Goal: Find specific page/section: Find specific page/section

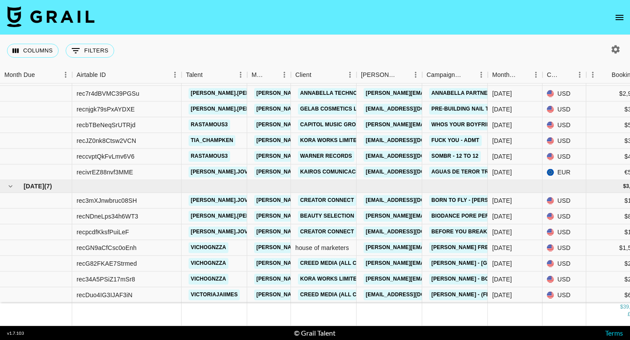
scroll to position [561, 0]
click at [89, 47] on button "0 Filters" at bounding box center [90, 51] width 49 height 14
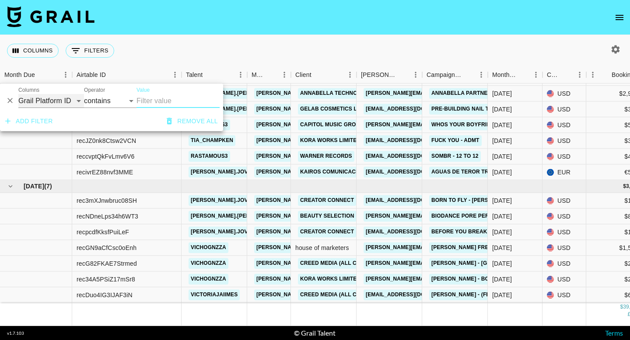
click at [73, 101] on select "Grail Platform ID Airtable ID Talent Manager Client [PERSON_NAME] Campaign (Typ…" at bounding box center [51, 101] width 66 height 14
select select "bookerId"
select select "is"
click at [159, 101] on input "Value" at bounding box center [195, 101] width 118 height 14
click at [60, 105] on select "Grail Platform ID Airtable ID Talent Manager Client [PERSON_NAME] Campaign (Typ…" at bounding box center [51, 101] width 66 height 14
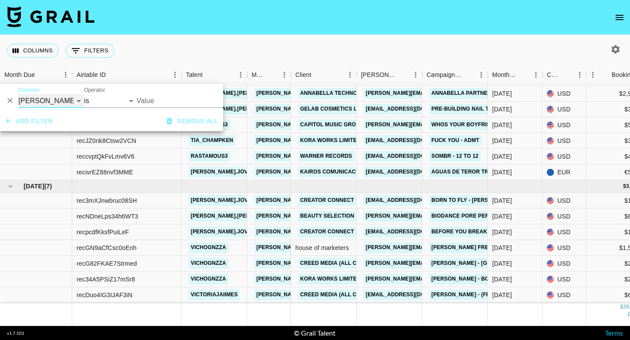
select select "talentName"
select select "contains"
click at [151, 101] on input "Value" at bounding box center [177, 101] width 83 height 14
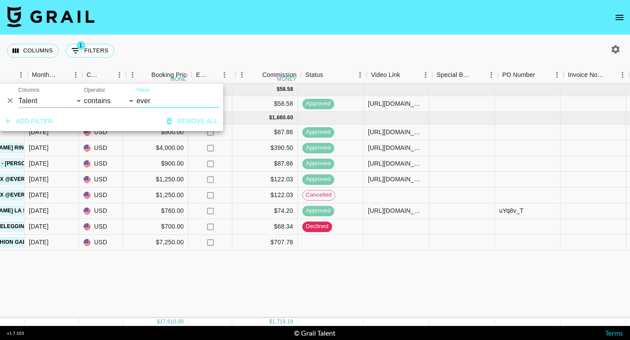
scroll to position [0, 463]
type input "ever"
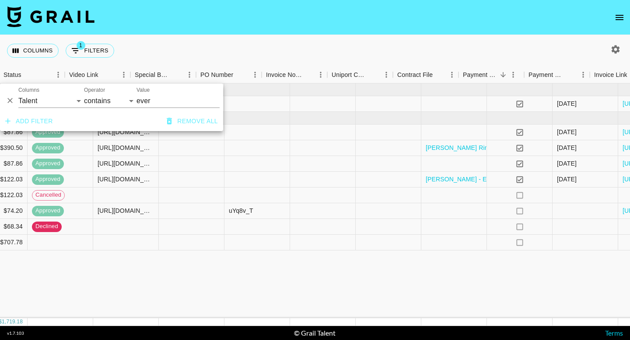
scroll to position [0, 822]
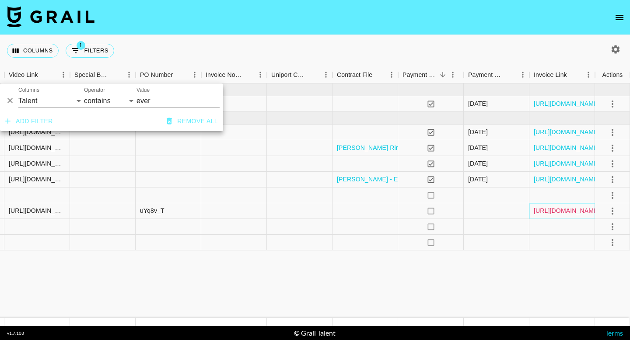
click at [573, 212] on link "[URL][DOMAIN_NAME]" at bounding box center [566, 210] width 66 height 9
